Goal: Information Seeking & Learning: Learn about a topic

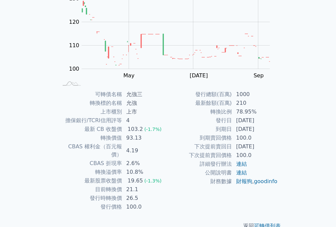
scroll to position [83, 0]
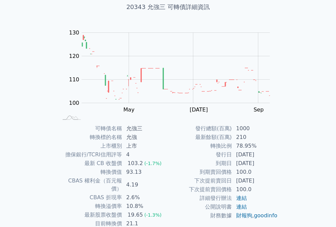
scroll to position [83, 0]
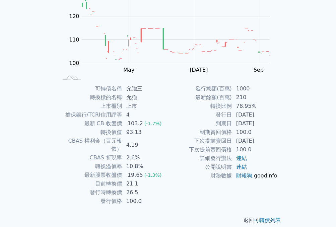
click at [254, 179] on link "goodinfo" at bounding box center [265, 175] width 23 height 6
click at [248, 177] on link "財報狗" at bounding box center [244, 175] width 16 height 6
click at [255, 179] on link "goodinfo" at bounding box center [265, 175] width 23 height 6
